Goal: Transaction & Acquisition: Purchase product/service

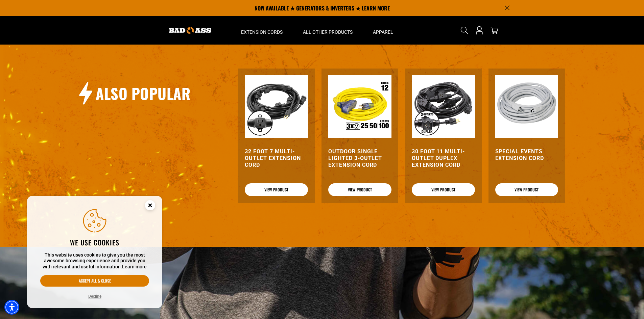
scroll to position [653, 0]
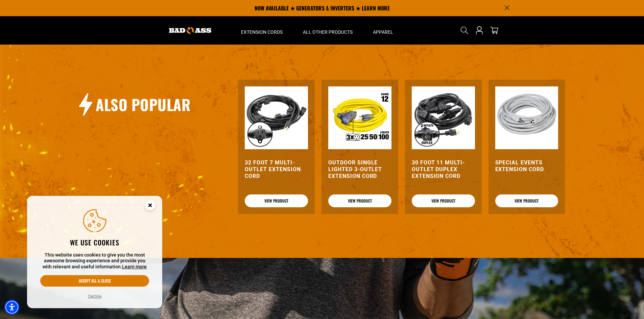
click at [276, 167] on h3 "32 Foot 7 Multi-Outlet Extension Cord" at bounding box center [276, 170] width 63 height 20
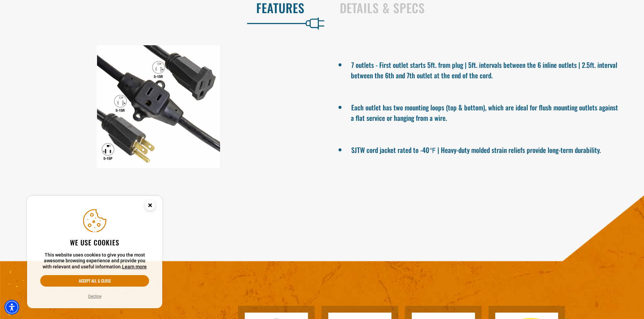
scroll to position [428, 0]
